Goal: Task Accomplishment & Management: Complete application form

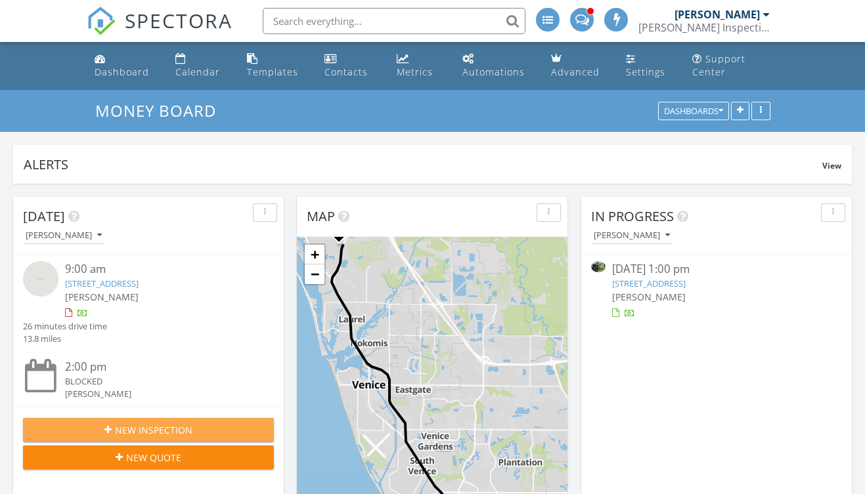
click at [181, 433] on span "New Inspection" at bounding box center [153, 431] width 77 height 14
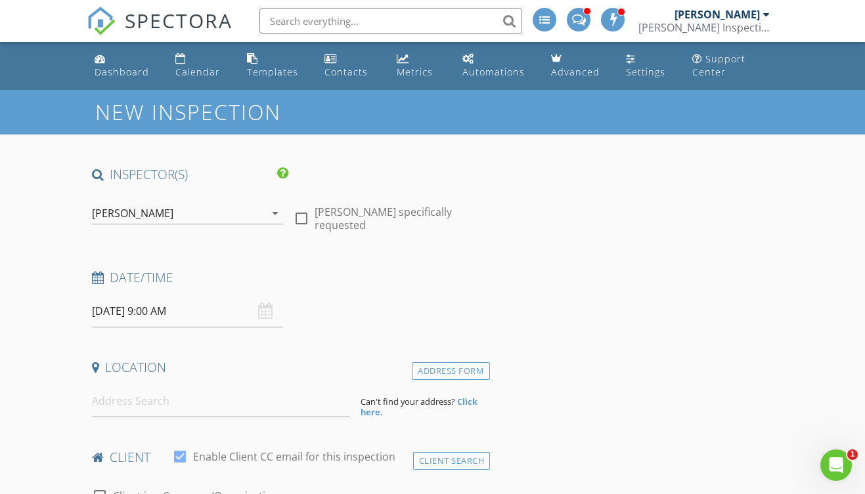
click at [263, 303] on div "08/29/2025 9:00 AM" at bounding box center [187, 311] width 191 height 32
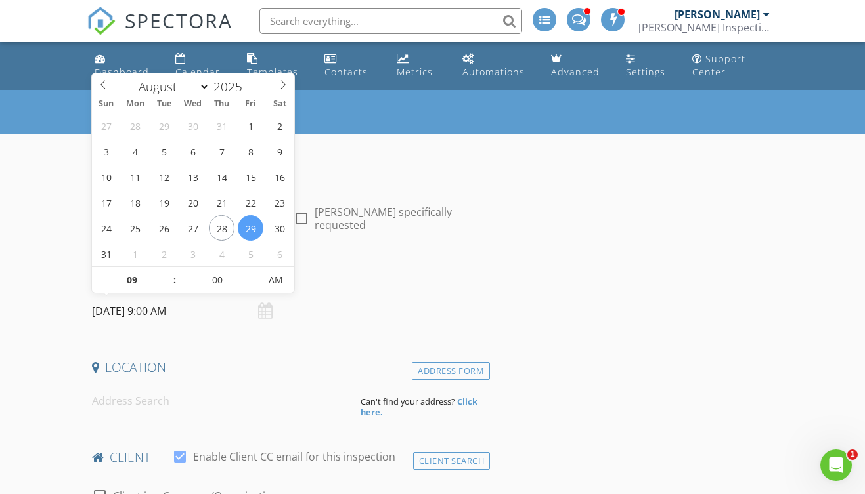
click at [227, 317] on input "08/29/2025 9:00 AM" at bounding box center [187, 311] width 191 height 32
select select "8"
type input "[DATE] 9:00 AM"
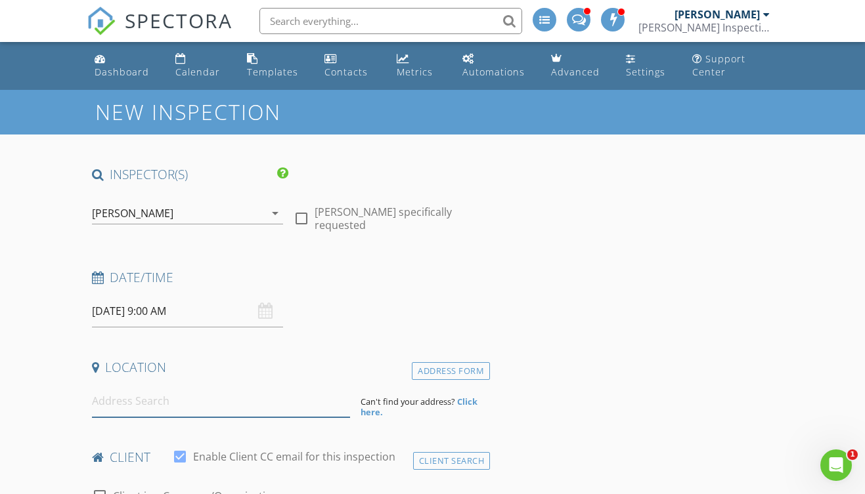
click at [210, 405] on input at bounding box center [221, 401] width 259 height 32
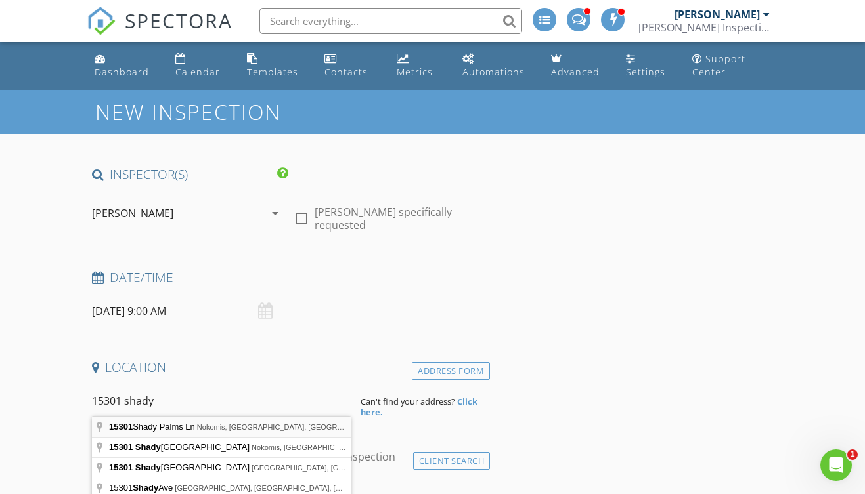
type input "15301 Shady Palms Ln, Nokomis, FL, USA"
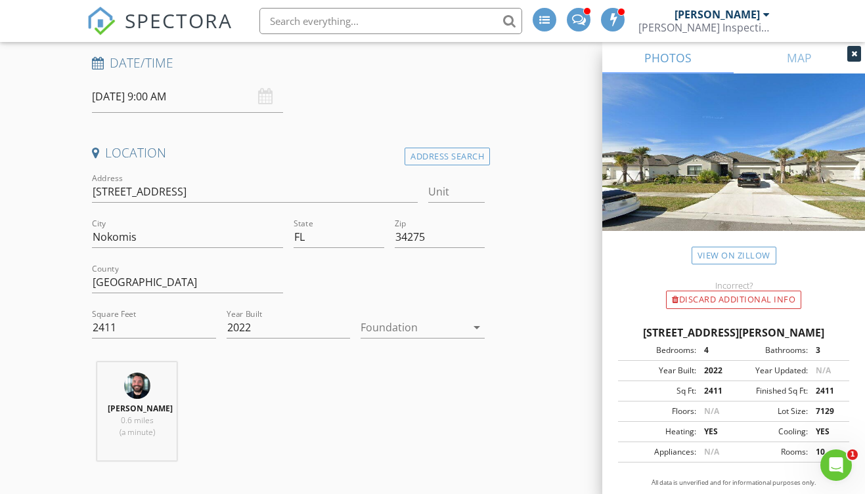
scroll to position [219, 0]
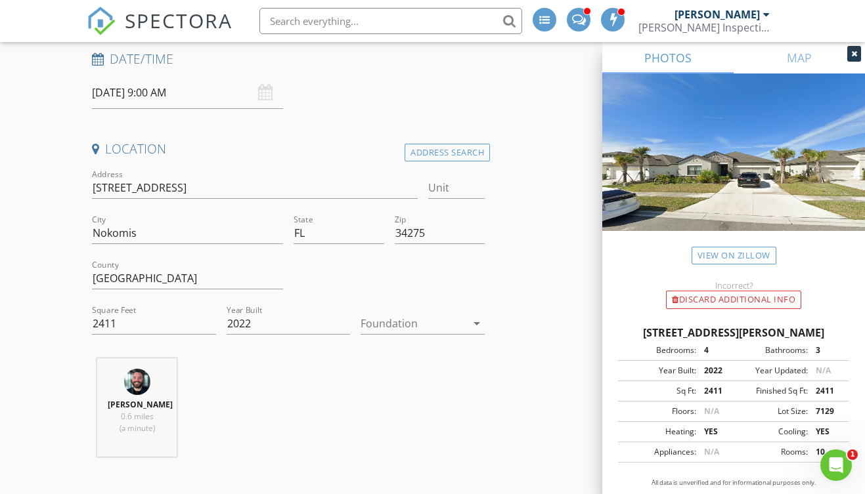
click at [414, 320] on div at bounding box center [414, 323] width 106 height 21
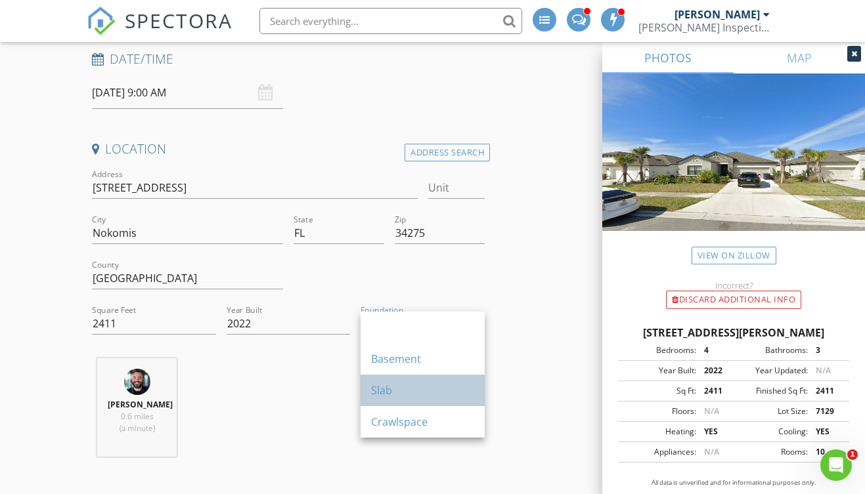
click at [410, 388] on div "Slab" at bounding box center [422, 391] width 103 height 16
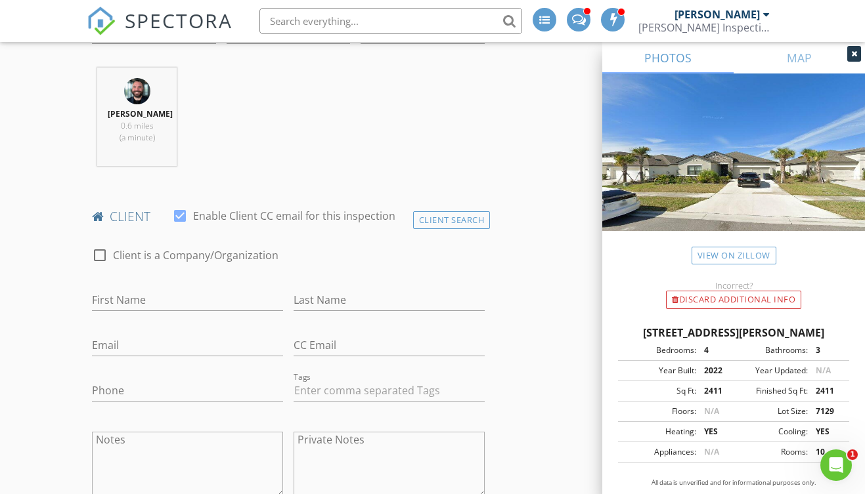
scroll to position [520, 0]
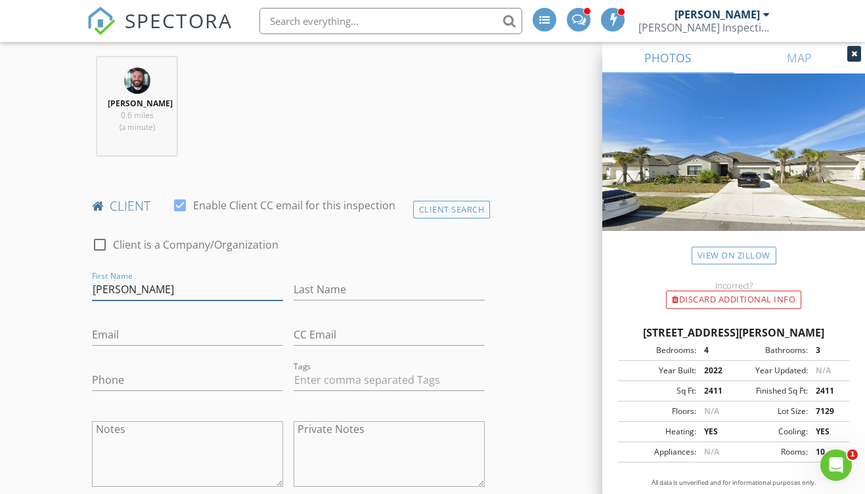
type input "Veronika"
type input "Serikov"
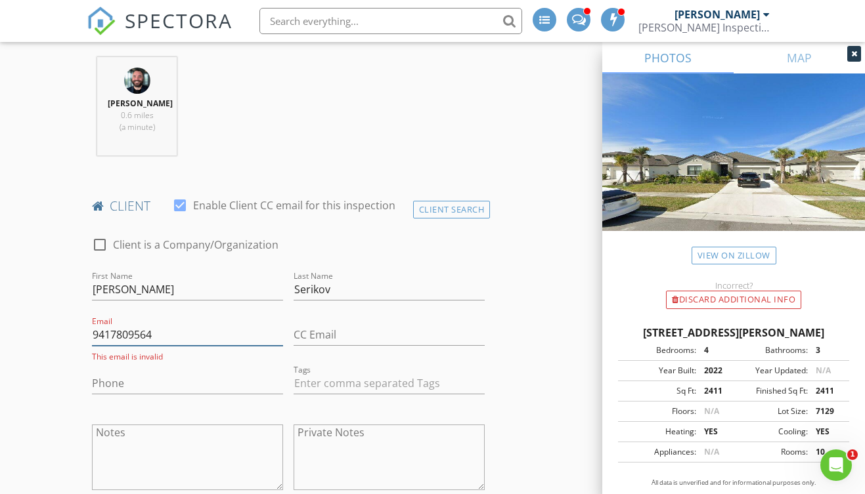
click at [149, 345] on input "9417809564" at bounding box center [187, 335] width 191 height 22
type input "9417809564"
paste input "941-780-9564"
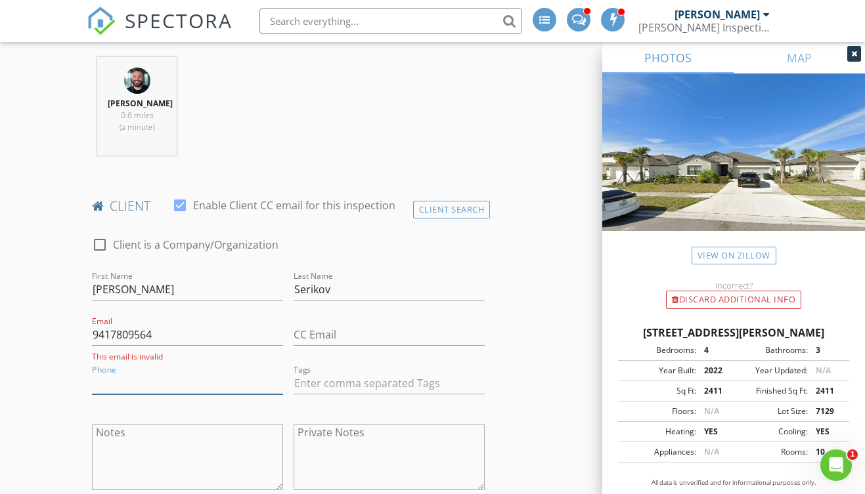
type input "941-780-9564"
click at [139, 346] on input "9417809564" at bounding box center [187, 335] width 191 height 22
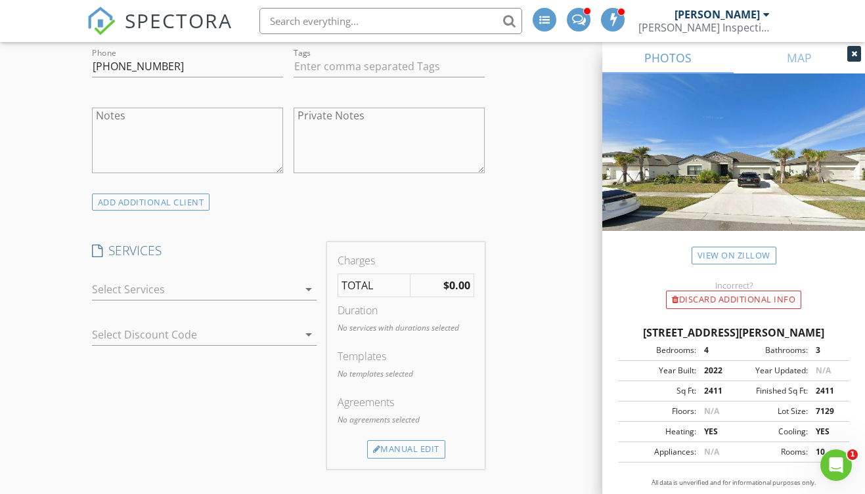
scroll to position [854, 0]
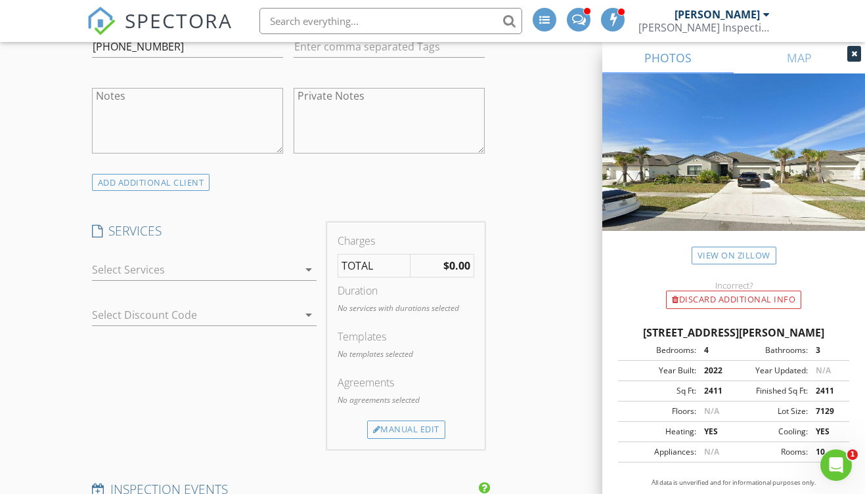
type input "Veronika.serikov@perferredshore.com"
click at [200, 274] on div at bounding box center [195, 269] width 207 height 21
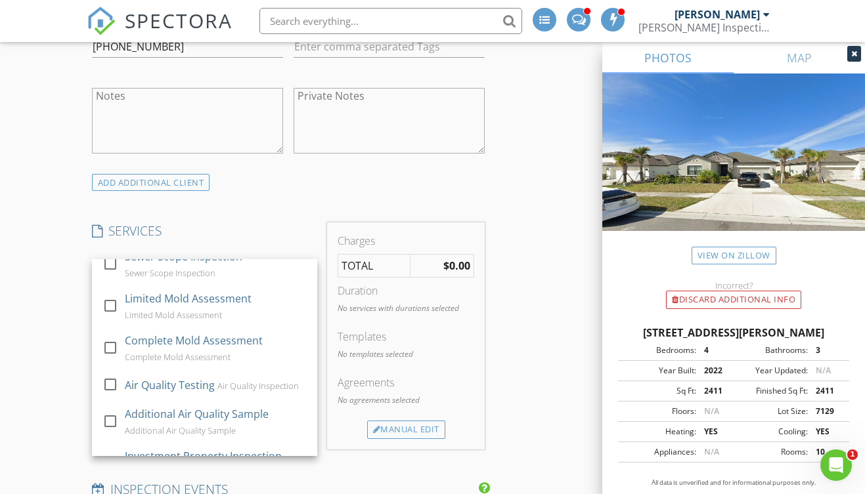
scroll to position [361, 0]
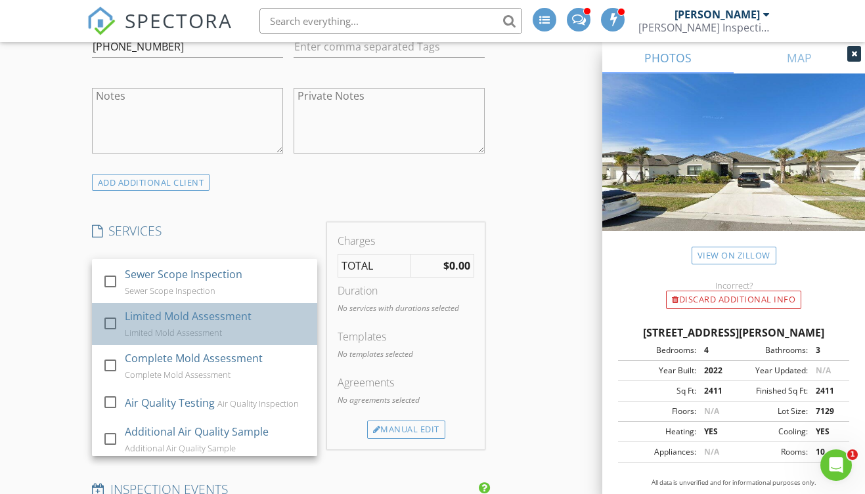
click at [196, 324] on div "Limited Mold Assessment" at bounding box center [188, 317] width 127 height 16
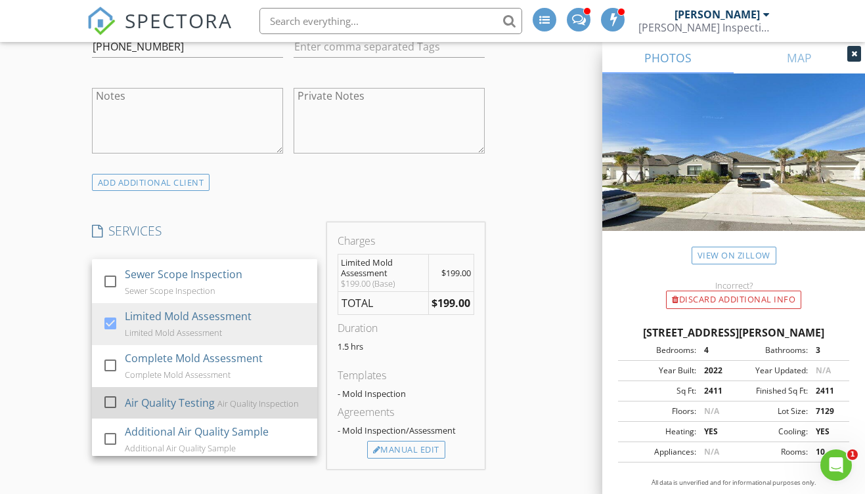
click at [228, 416] on div "Air Quality Testing Air Quality Inspection" at bounding box center [216, 403] width 182 height 26
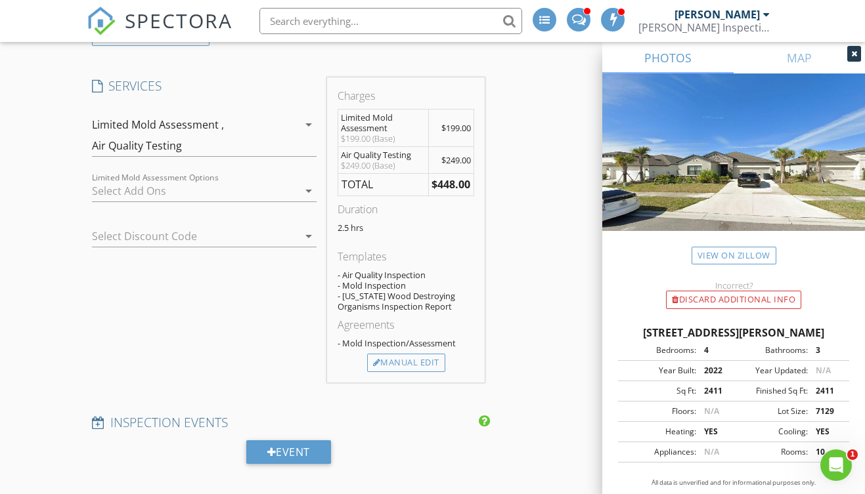
scroll to position [939, 0]
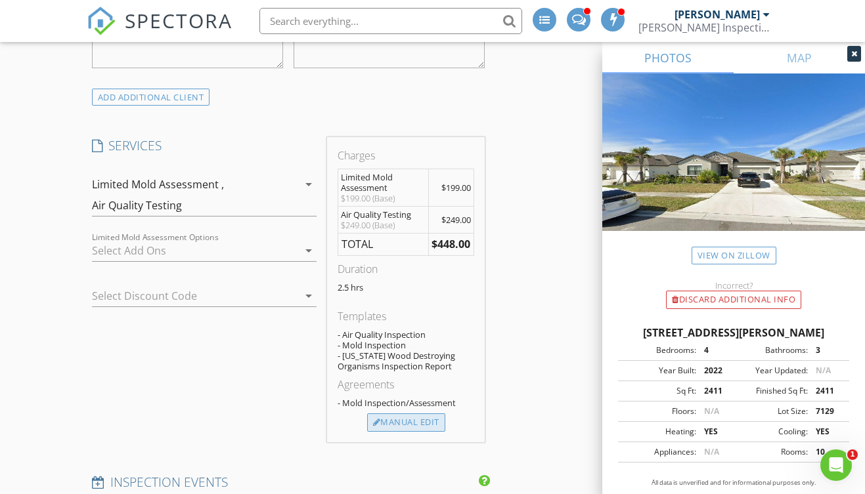
click at [410, 431] on div "Manual Edit" at bounding box center [406, 423] width 78 height 18
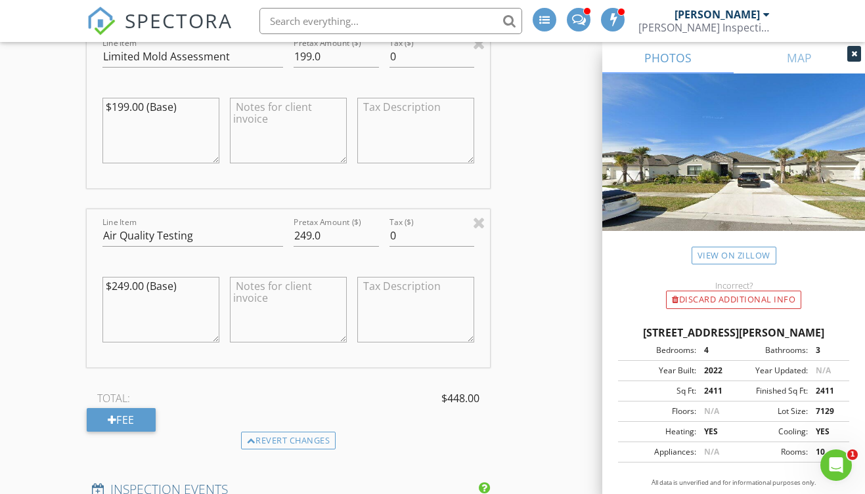
scroll to position [1236, 0]
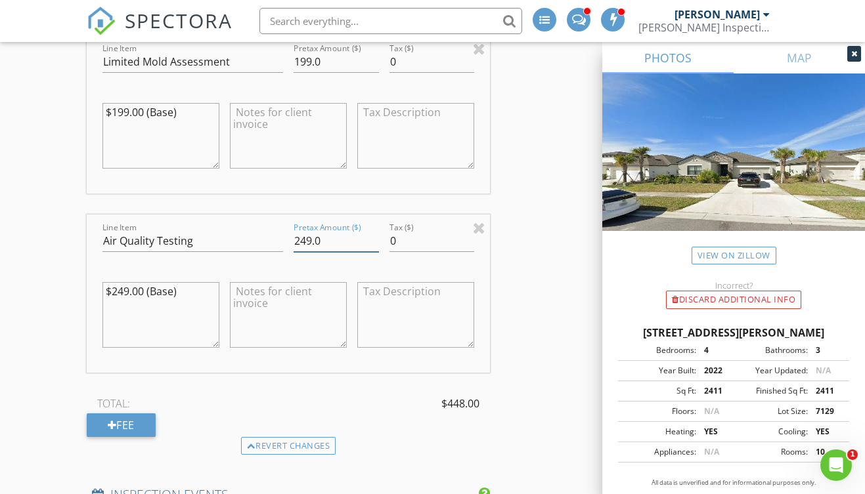
drag, startPoint x: 332, startPoint y: 248, endPoint x: 228, endPoint y: 248, distance: 104.4
click at [228, 248] on div "Line Item Air Quality Testing Pretax Amount ($) 249.0 Tax ($) 0 $249.00 (Base)" at bounding box center [289, 294] width 404 height 158
type input "0"
drag, startPoint x: 203, startPoint y: 302, endPoint x: 150, endPoint y: 300, distance: 53.2
click at [150, 300] on textarea "$249.00 (Base)" at bounding box center [160, 315] width 117 height 66
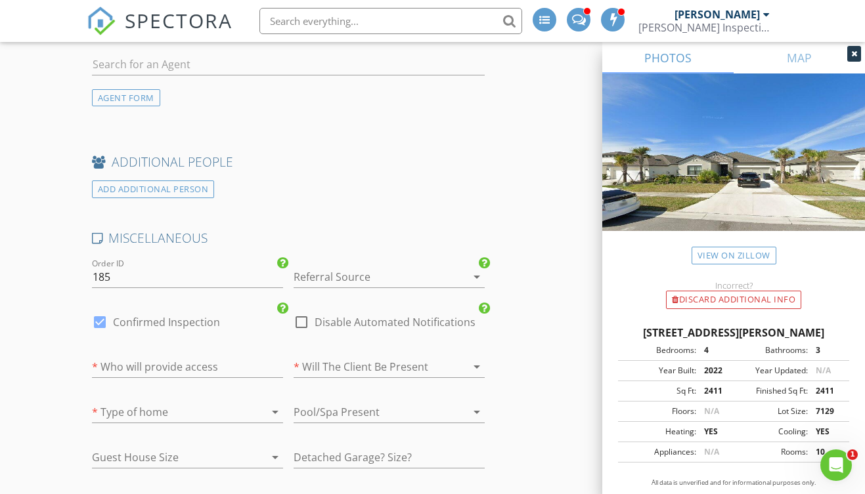
scroll to position [2166, 0]
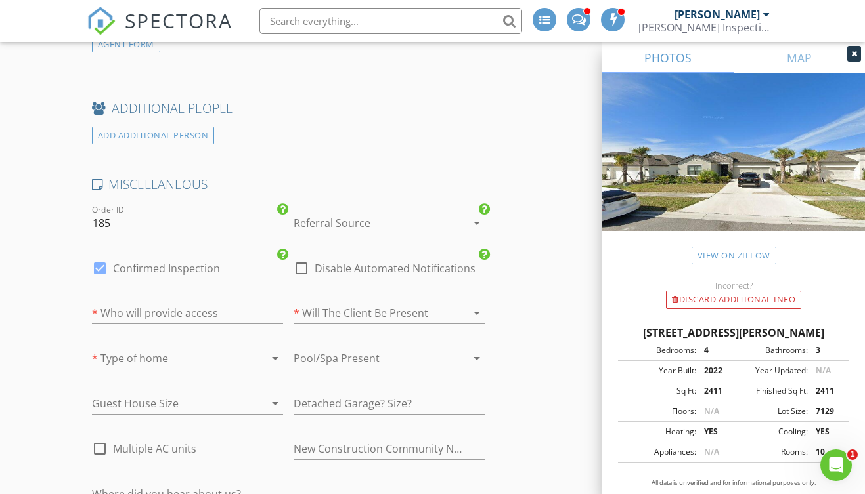
type textarea "$249.00 ($249 Neighbor Discount)"
click at [345, 225] on div at bounding box center [371, 223] width 154 height 21
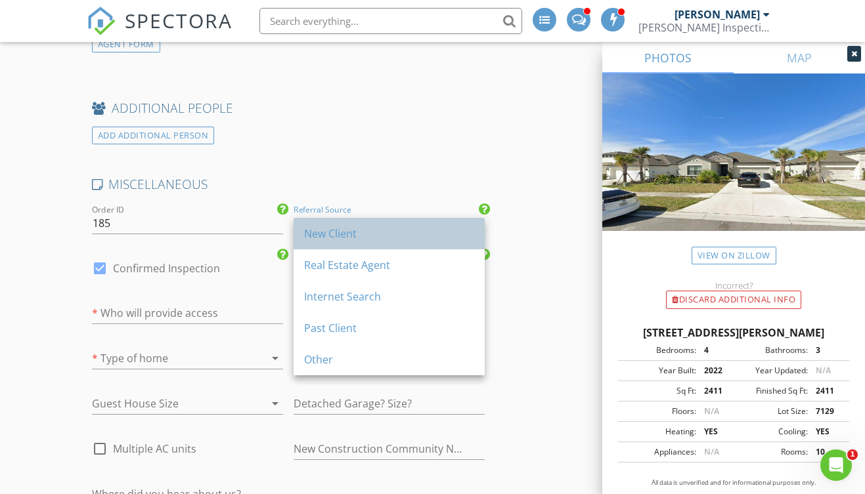
click at [370, 236] on div "New Client" at bounding box center [389, 234] width 170 height 16
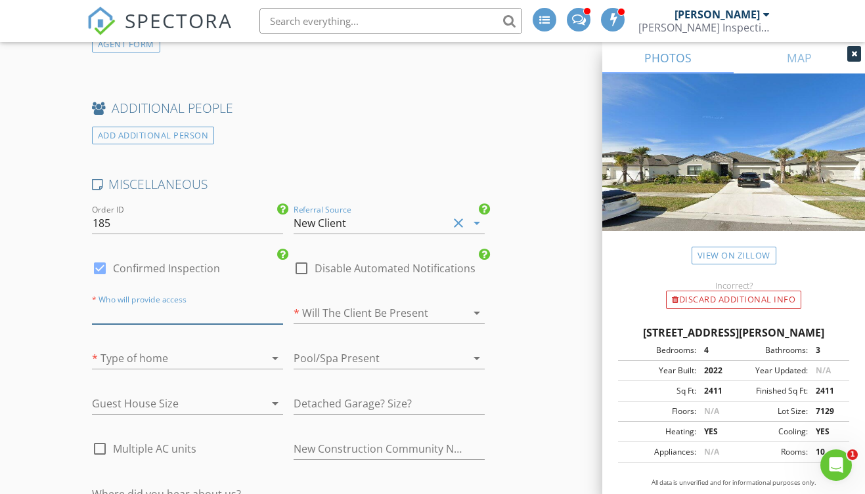
click at [194, 322] on input "text" at bounding box center [187, 314] width 191 height 22
type input "Home Owner"
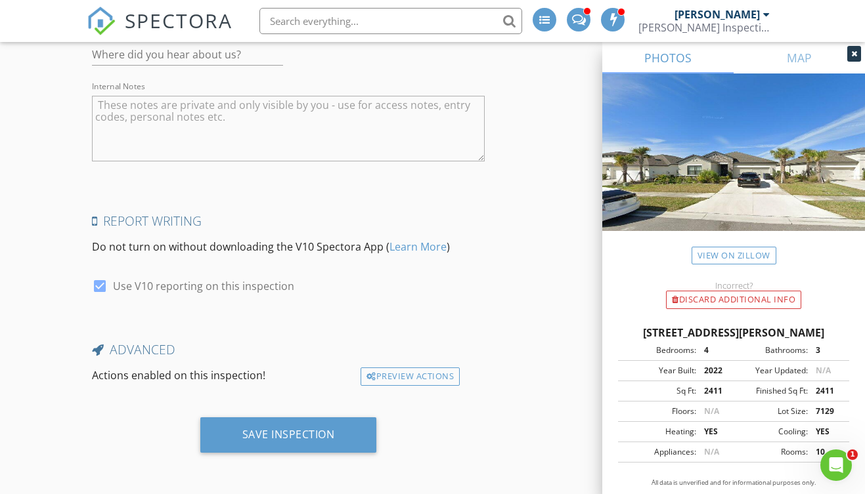
scroll to position [2610, 0]
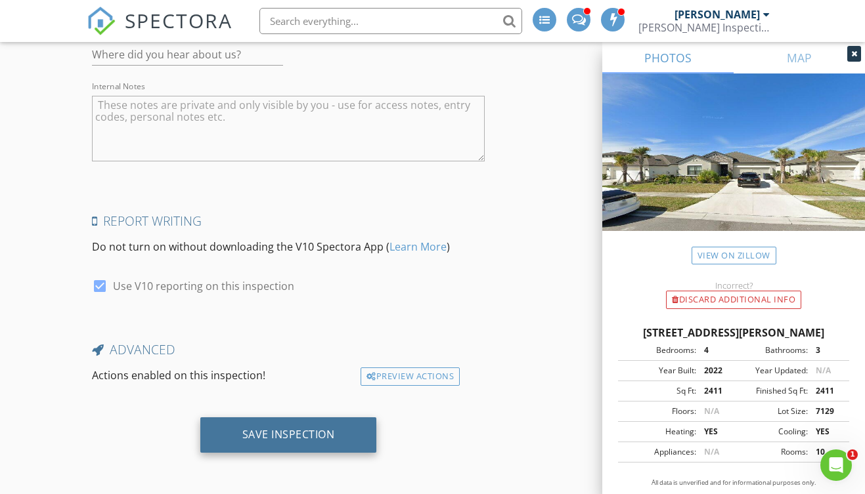
type input "Palmero"
click at [288, 435] on div "Save Inspection" at bounding box center [288, 434] width 93 height 13
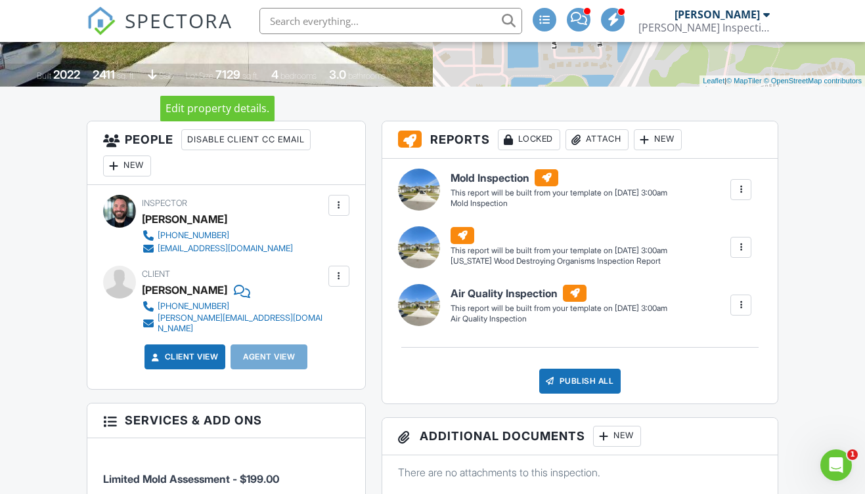
scroll to position [286, 0]
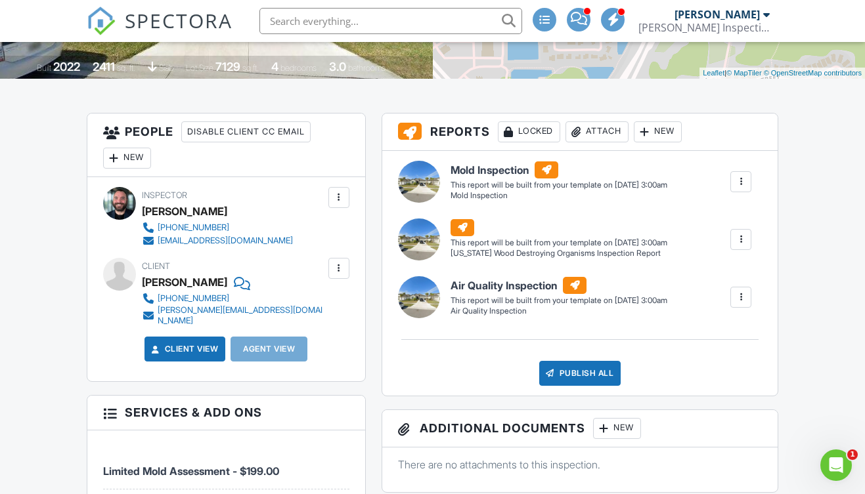
click at [341, 268] on div at bounding box center [338, 268] width 13 height 13
click at [312, 302] on li "Edit" at bounding box center [307, 308] width 67 height 33
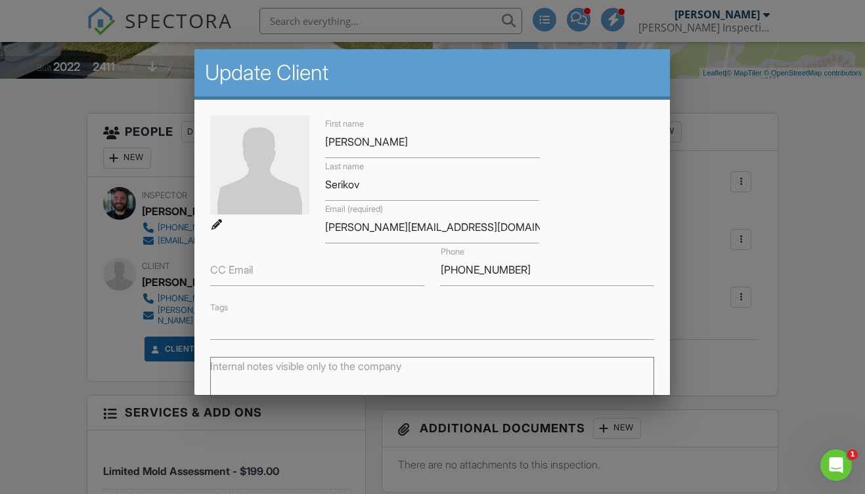
click at [278, 191] on img at bounding box center [259, 165] width 99 height 99
click at [252, 188] on img at bounding box center [259, 165] width 99 height 99
type input "C:\fakepath\IMG_3498.jpeg"
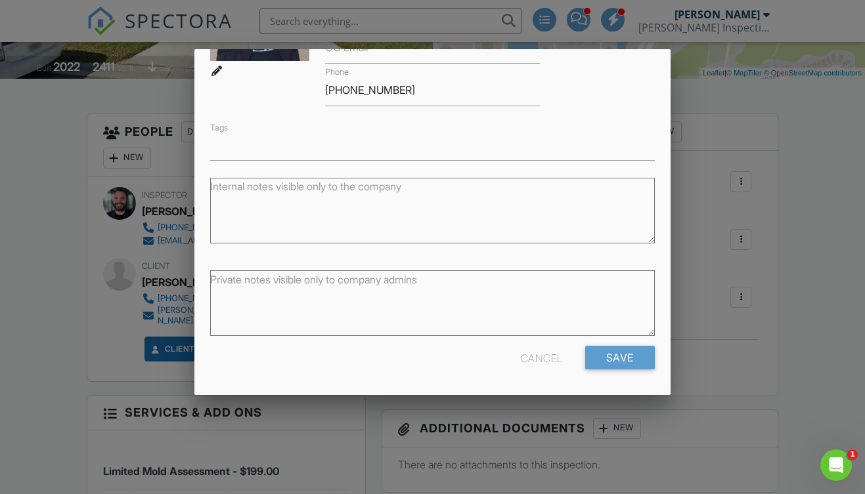
scroll to position [222, 0]
click at [607, 353] on input "Save" at bounding box center [620, 359] width 70 height 24
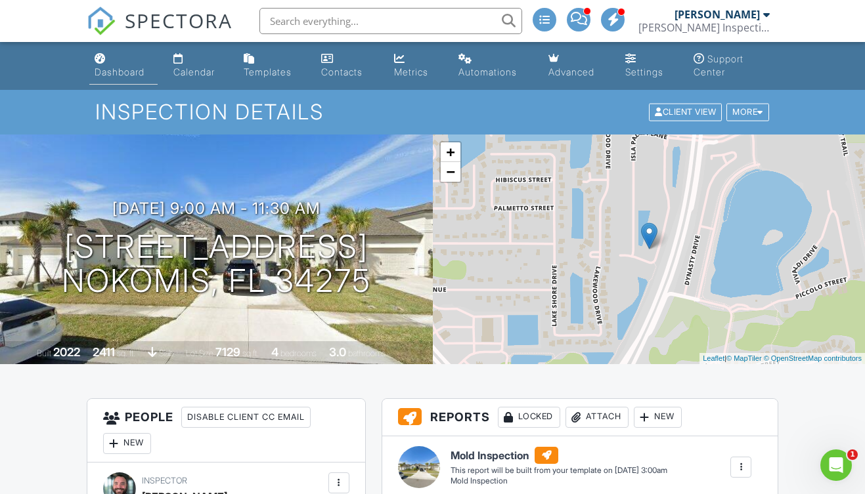
click at [110, 66] on link "Dashboard" at bounding box center [123, 65] width 69 height 37
